Goal: Navigation & Orientation: Find specific page/section

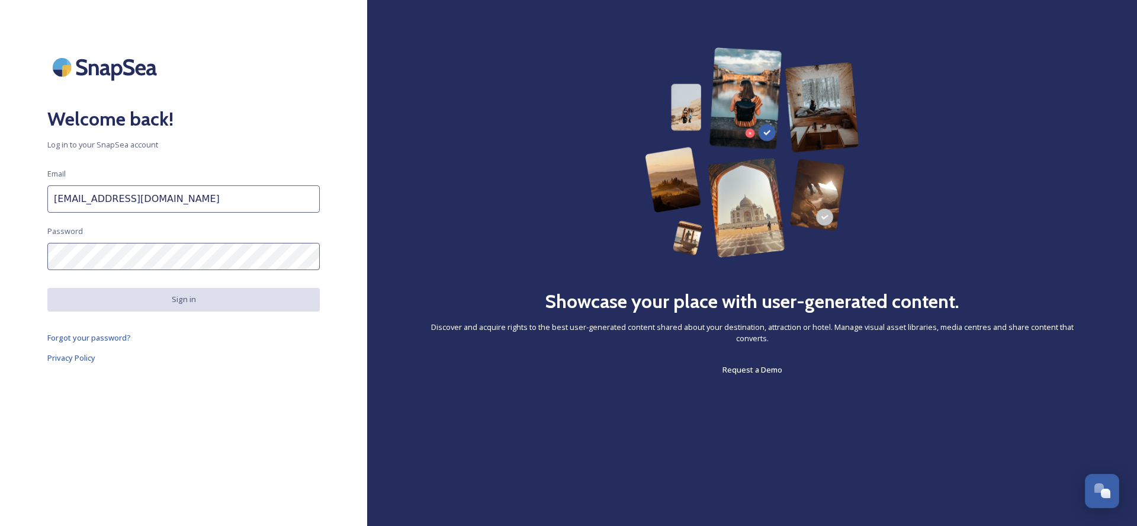
type input "[EMAIL_ADDRESS][DOMAIN_NAME]"
click at [146, 245] on div "Welcome back! Log in to your SnapSea account Email [EMAIL_ADDRESS][DOMAIN_NAME]…" at bounding box center [183, 262] width 367 height 431
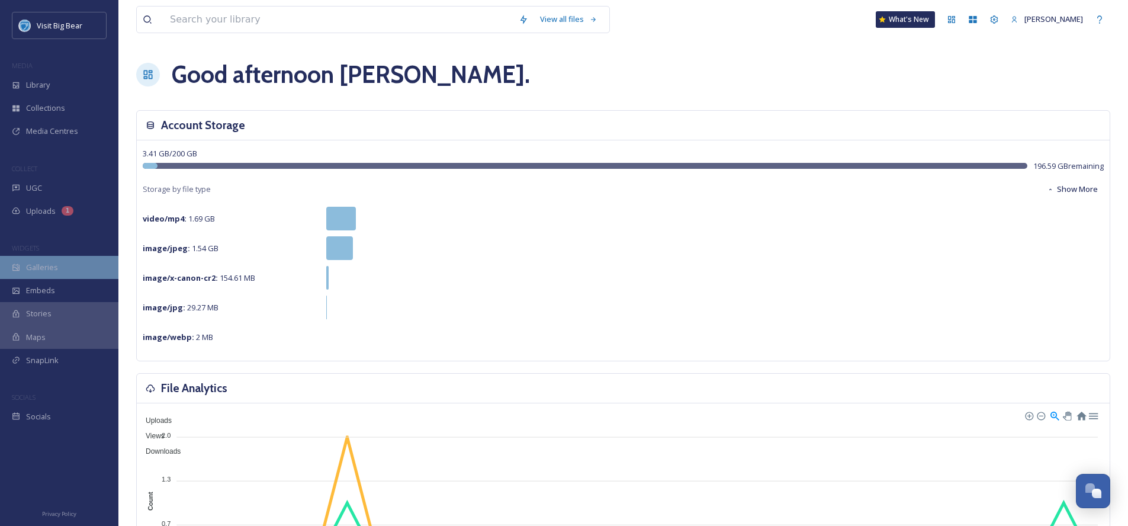
click at [98, 266] on div "Galleries" at bounding box center [59, 267] width 118 height 23
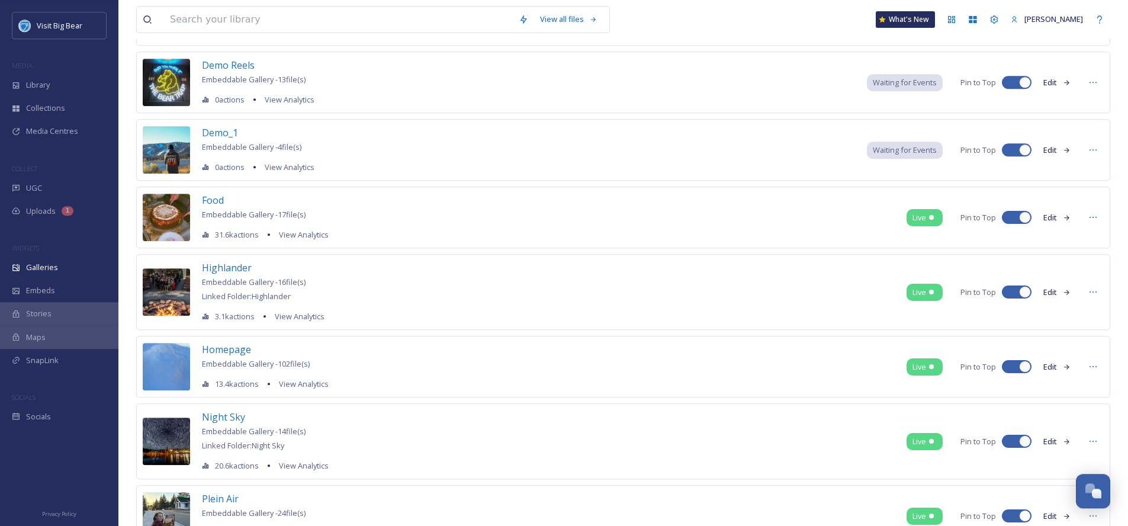
scroll to position [606, 0]
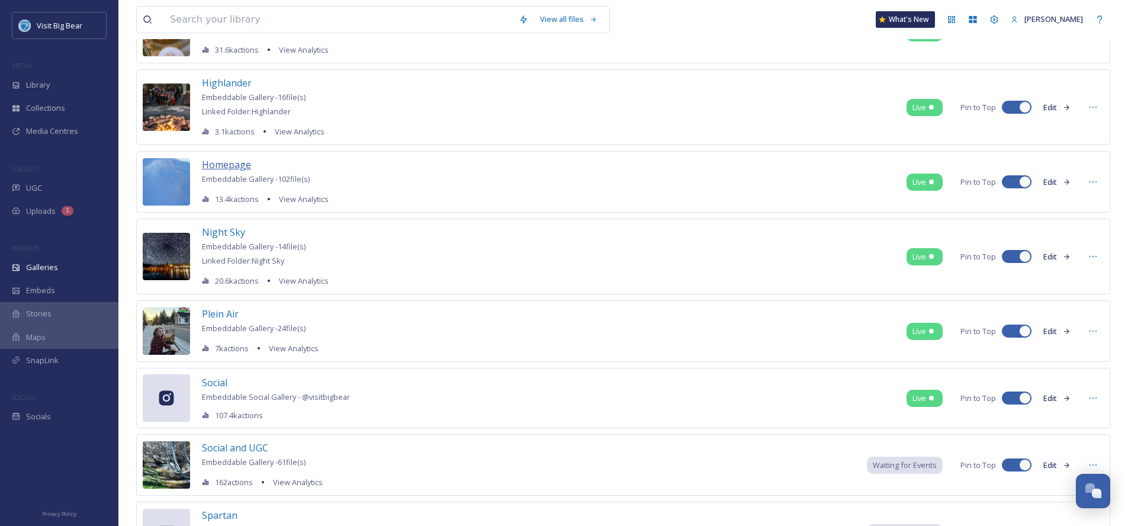
click at [227, 164] on span "Homepage" at bounding box center [226, 164] width 49 height 13
